Goal: Task Accomplishment & Management: Manage account settings

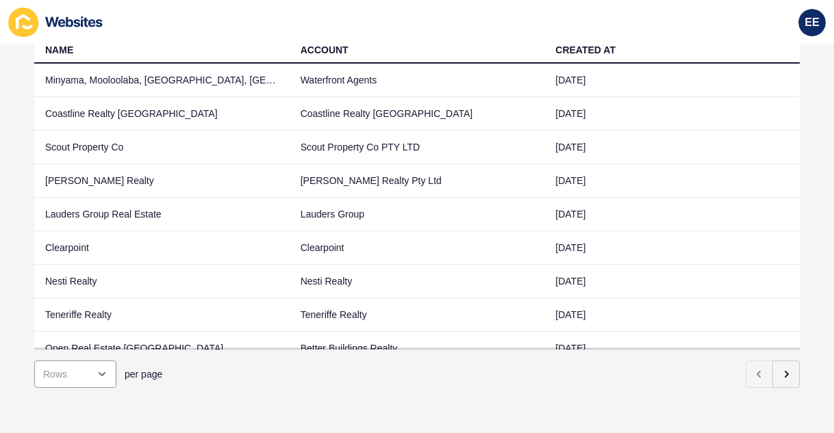
scroll to position [67, 0]
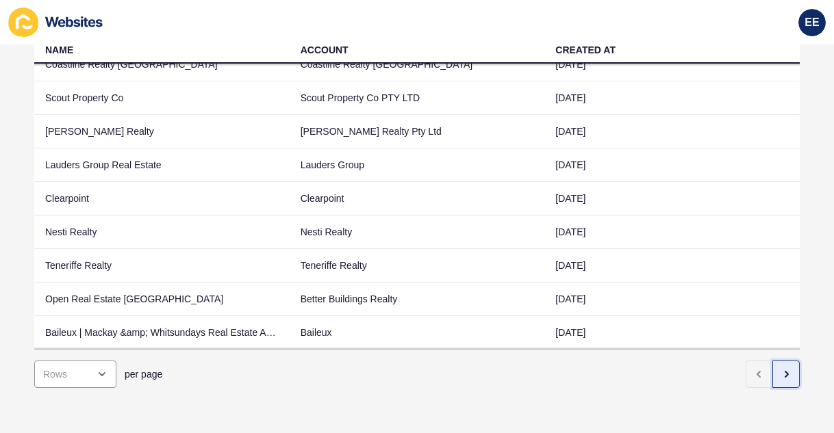
click at [780, 369] on icon "button" at bounding box center [785, 374] width 11 height 11
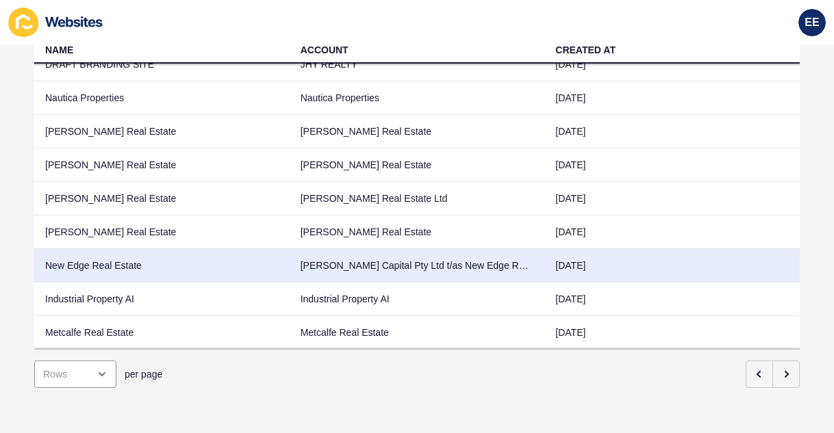
click at [151, 251] on td "New Edge Real Estate" at bounding box center [161, 266] width 255 height 34
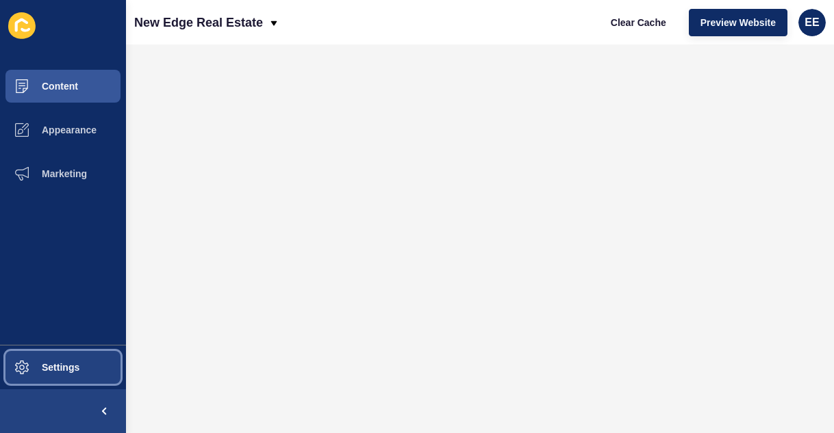
click at [62, 359] on button "Settings" at bounding box center [63, 368] width 126 height 44
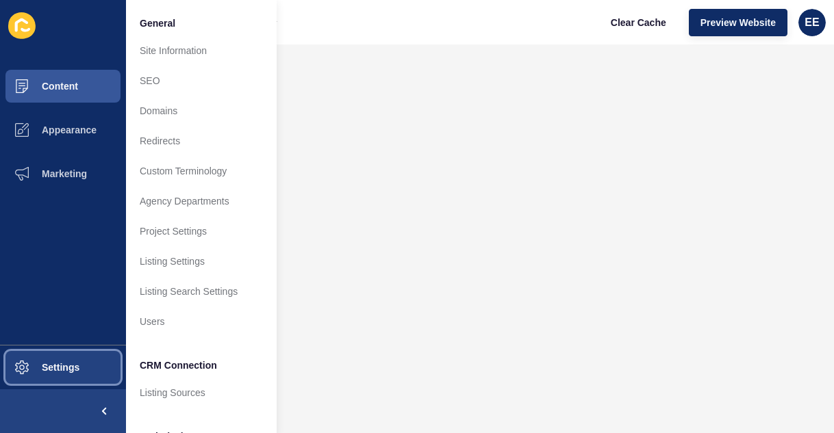
scroll to position [125, 0]
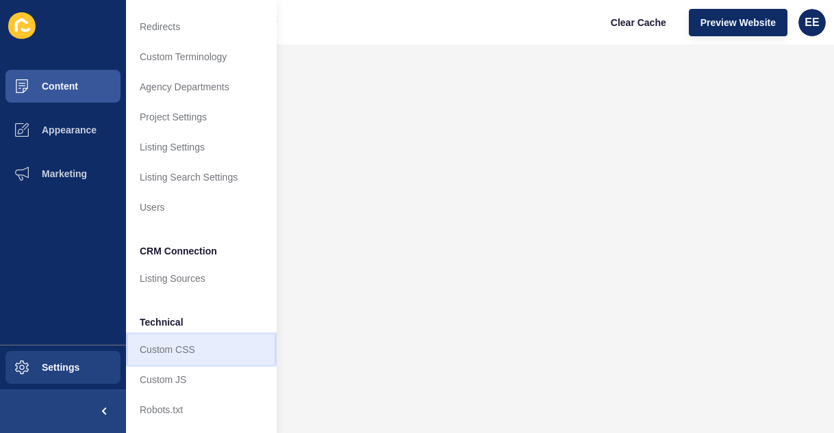
click at [197, 335] on link "Custom CSS" at bounding box center [201, 350] width 151 height 30
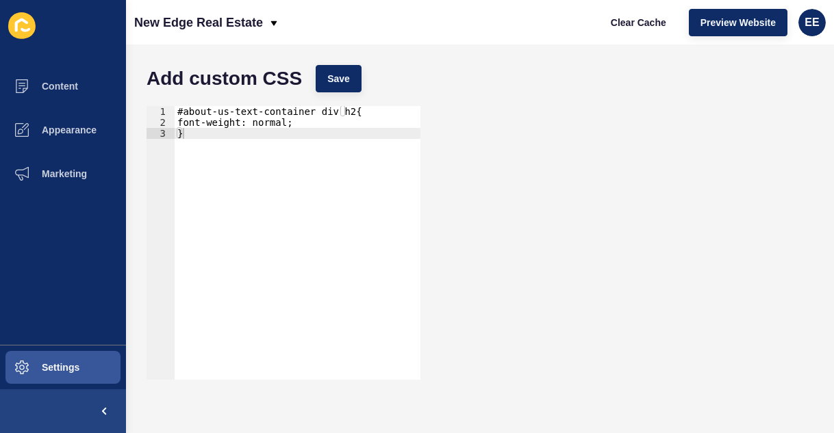
click at [269, 275] on div "#about-us-text-container div h2{ font-weight: normal; }" at bounding box center [298, 254] width 246 height 296
type textarea "}"
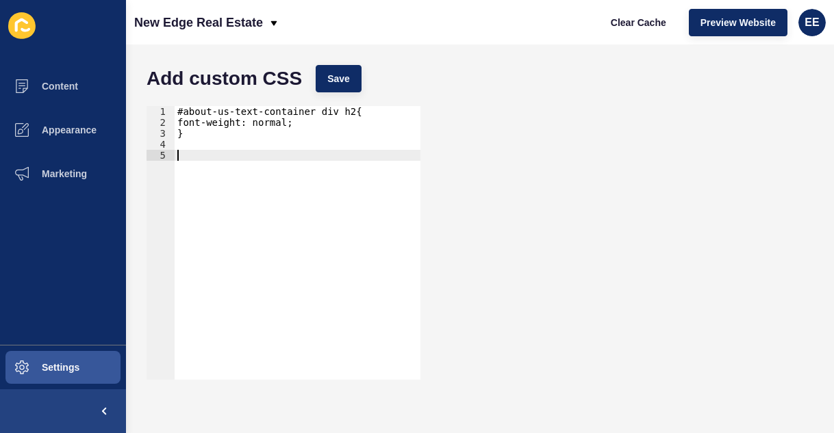
paste textarea "</script>"
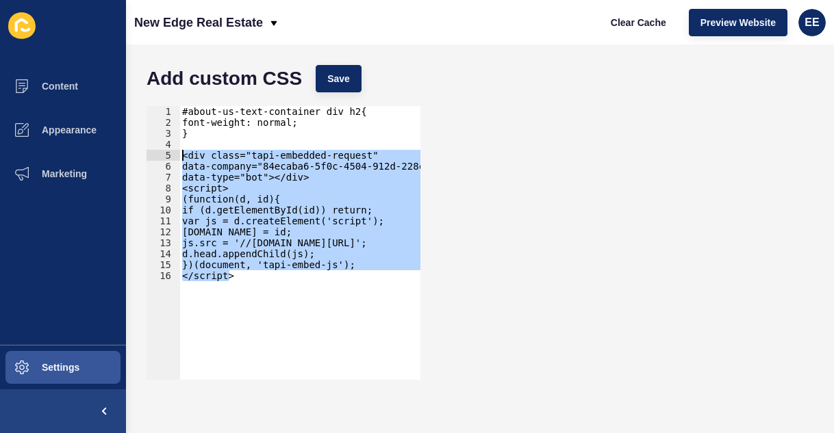
drag, startPoint x: 236, startPoint y: 284, endPoint x: 165, endPoint y: 157, distance: 145.3
click at [165, 157] on div "</script> 1 2 3 4 5 6 7 8 9 10 11 12 13 14 15 16 #about-us-text-container div h…" at bounding box center [283, 243] width 274 height 274
type textarea "<div class="tapi-embedded-request" data-company="84ecaba6-5f0c-4504-912d-228c25…"
